Goal: Information Seeking & Learning: Understand process/instructions

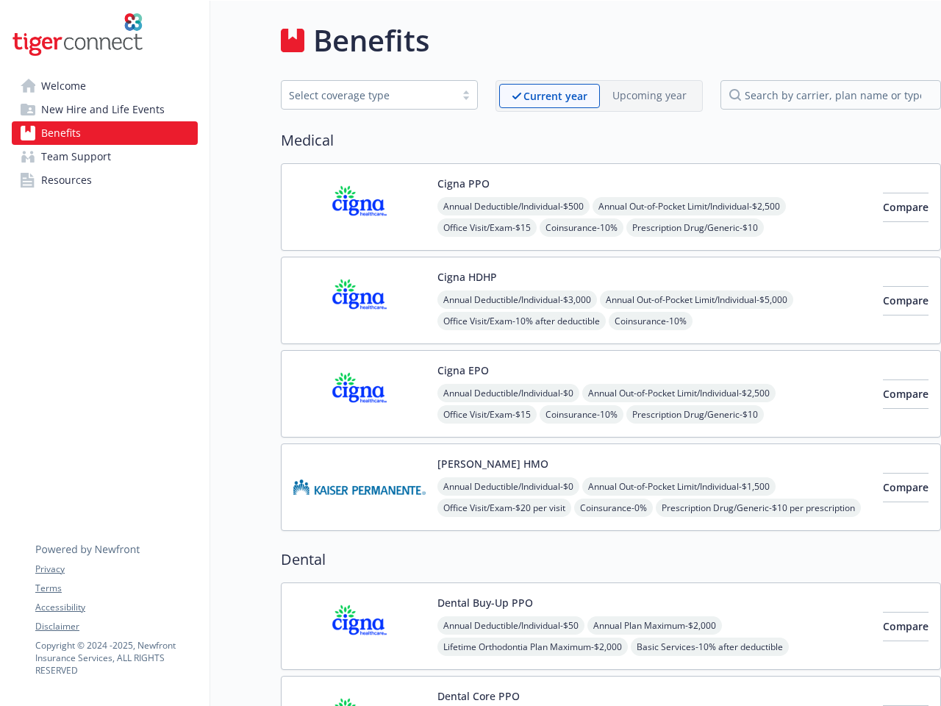
click at [116, 607] on link "Accessibility" at bounding box center [116, 607] width 162 height 13
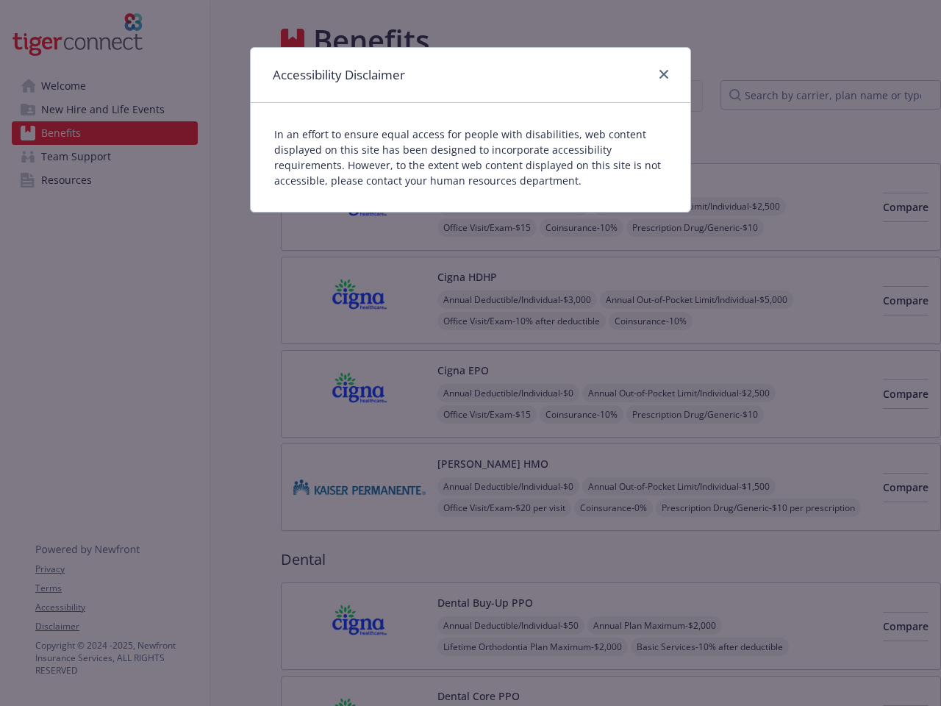
click at [116, 627] on div "Accessibility Disclaimer In an effort to ensure equal access for people with di…" at bounding box center [470, 353] width 941 height 706
click at [549, 96] on div "Accessibility Disclaimer" at bounding box center [471, 75] width 440 height 55
click at [649, 95] on div "Accessibility Disclaimer" at bounding box center [471, 75] width 440 height 55
click at [463, 183] on p "In an effort to ensure equal access for people with disabilities, web content d…" at bounding box center [470, 157] width 393 height 62
click at [515, 206] on div "In an effort to ensure equal access for people with disabilities, web content d…" at bounding box center [471, 157] width 440 height 109
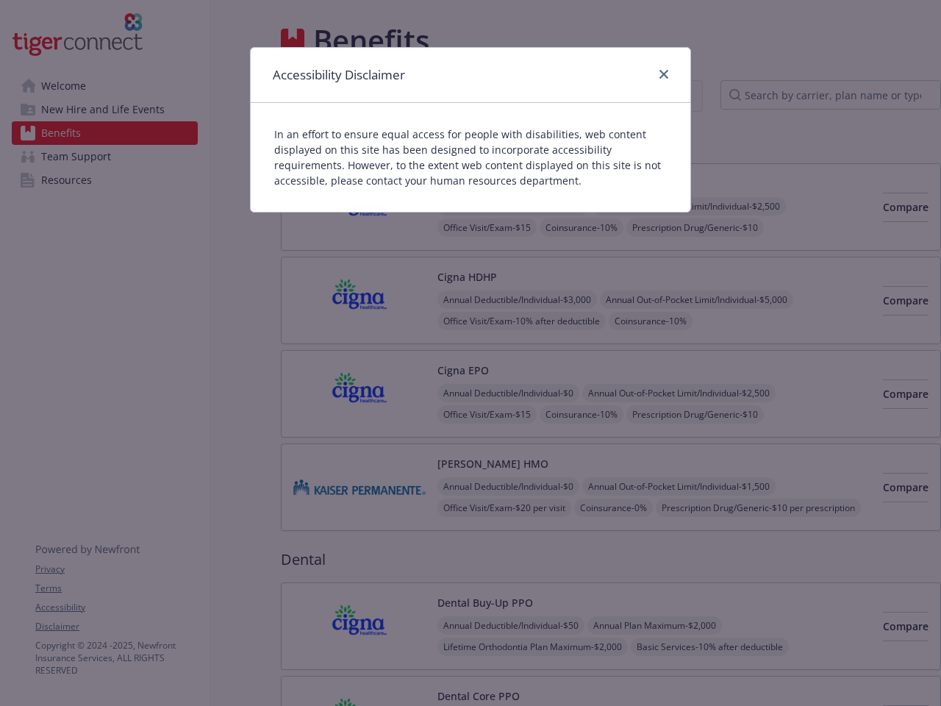
click at [696, 206] on div "Accessibility Disclaimer In an effort to ensure equal access for people with di…" at bounding box center [470, 353] width 941 height 706
click at [489, 227] on div "Accessibility Disclaimer In an effort to ensure equal access for people with di…" at bounding box center [470, 353] width 941 height 706
click at [588, 227] on div "Accessibility Disclaimer In an effort to ensure equal access for people with di…" at bounding box center [470, 353] width 941 height 706
click at [706, 227] on div "Accessibility Disclaimer In an effort to ensure equal access for people with di…" at bounding box center [470, 353] width 941 height 706
